Goal: Check status: Check status

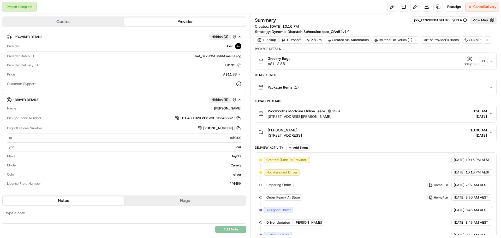
click at [486, 65] on div "+ 1" at bounding box center [483, 60] width 7 height 7
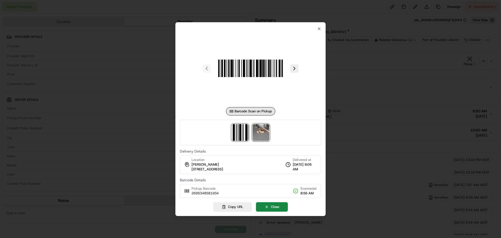
click at [266, 134] on img at bounding box center [261, 132] width 17 height 17
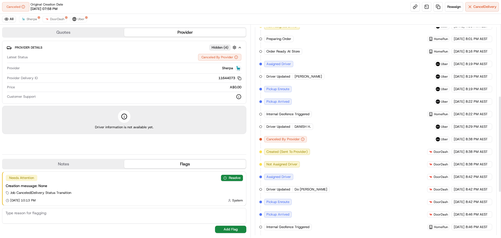
scroll to position [256, 0]
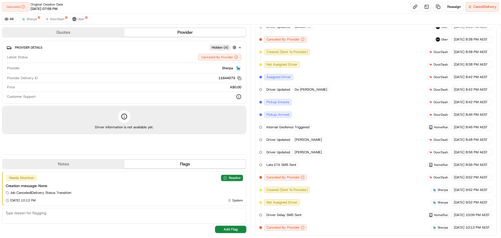
click at [90, 167] on button "Notes" at bounding box center [64, 164] width 122 height 8
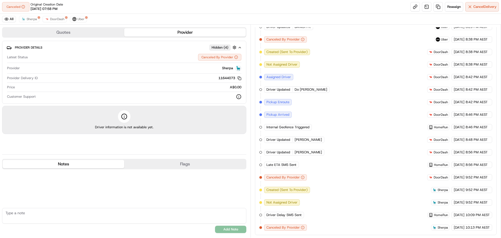
click at [138, 164] on button "Flags" at bounding box center [185, 164] width 122 height 8
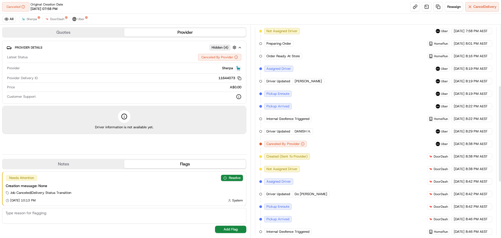
scroll to position [21, 0]
